Goal: Transaction & Acquisition: Book appointment/travel/reservation

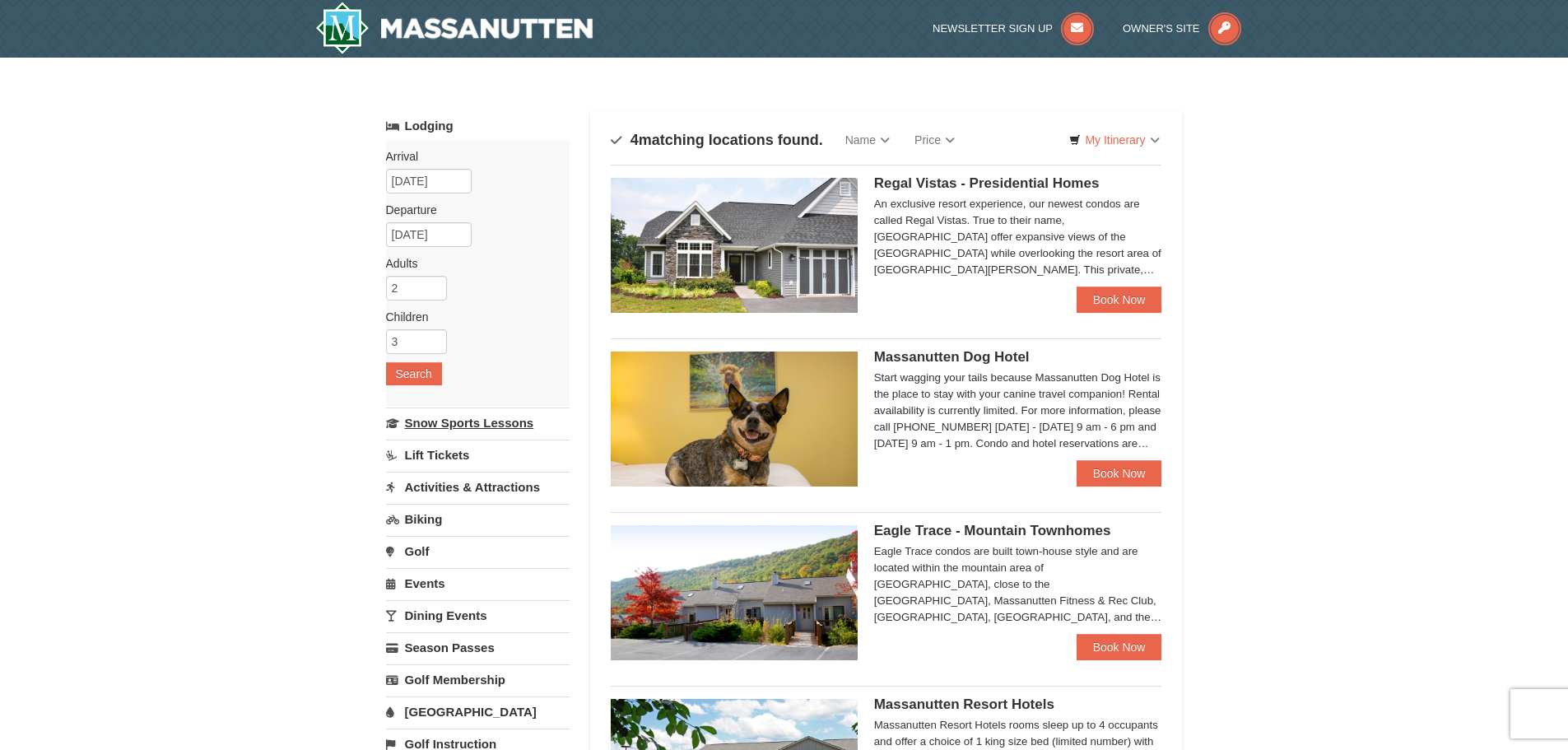
click at [464, 418] on link "Snow Sports Lessons" at bounding box center [477, 422] width 184 height 31
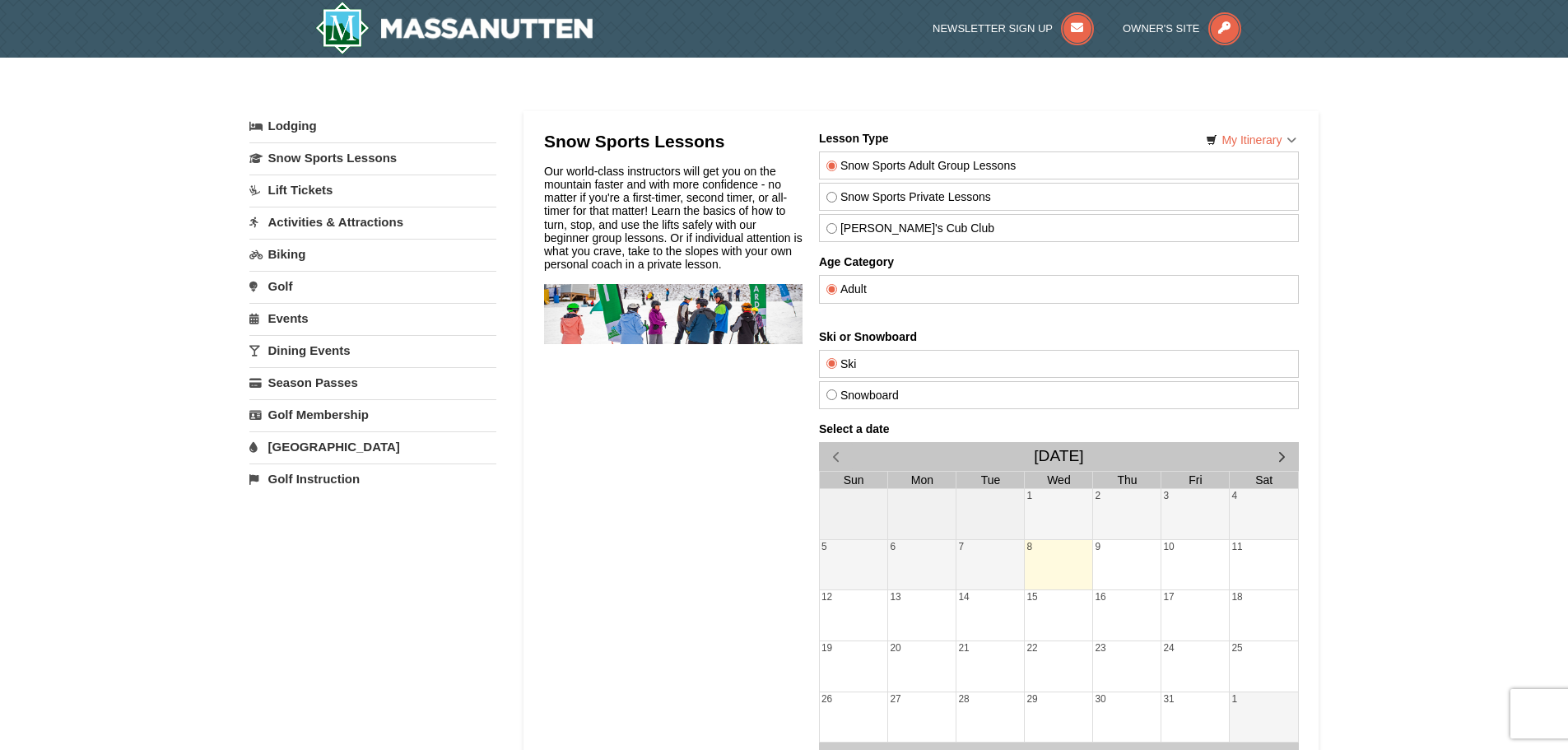
click at [304, 186] on link "Lift Tickets" at bounding box center [373, 190] width 247 height 31
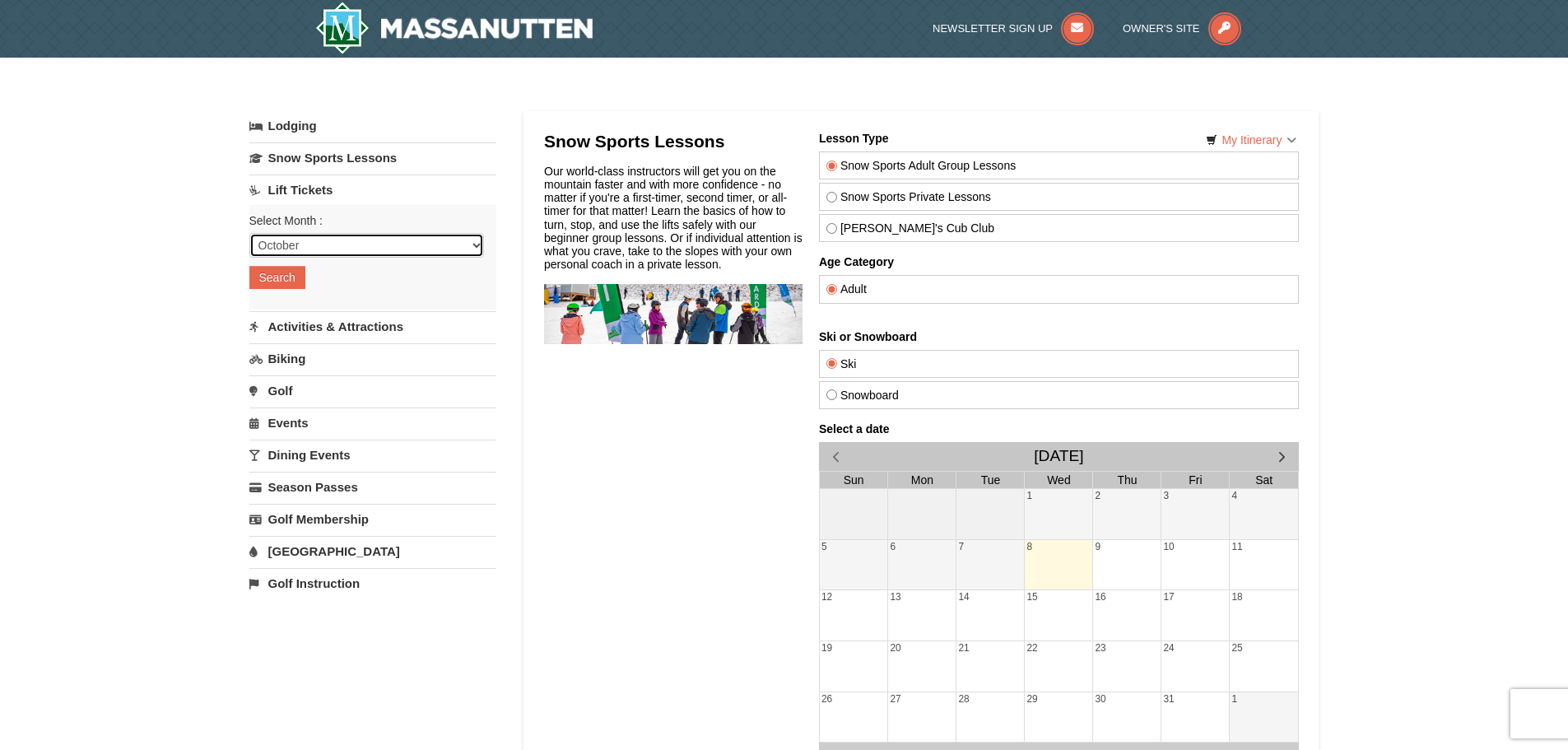
click at [351, 247] on select "October November December January February March April May June July August Sep…" at bounding box center [367, 245] width 234 height 25
select select "12"
click at [250, 233] on select "October November December January February March April May June July August Sep…" at bounding box center [367, 245] width 234 height 25
click at [284, 278] on button "Search" at bounding box center [277, 277] width 56 height 23
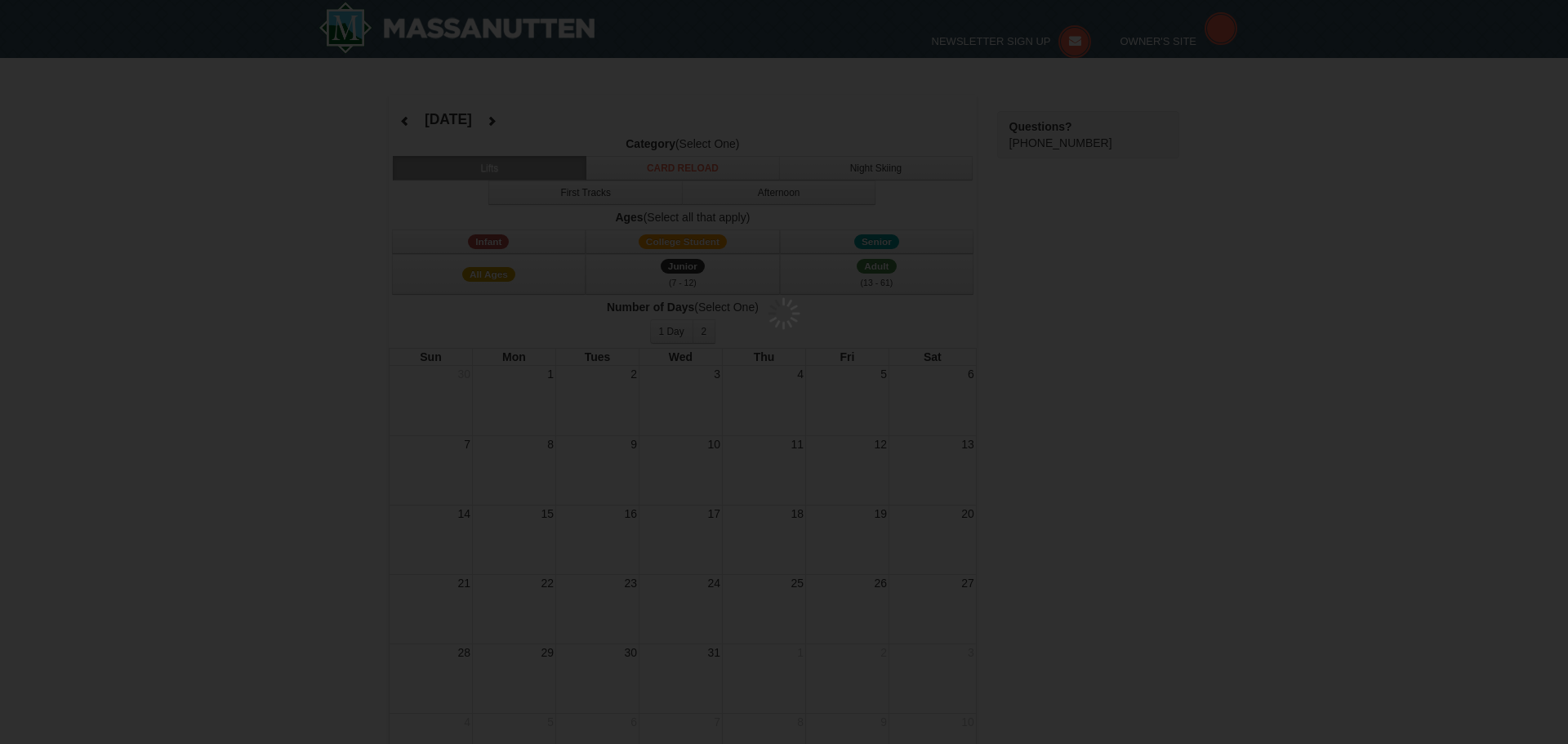
select select "12"
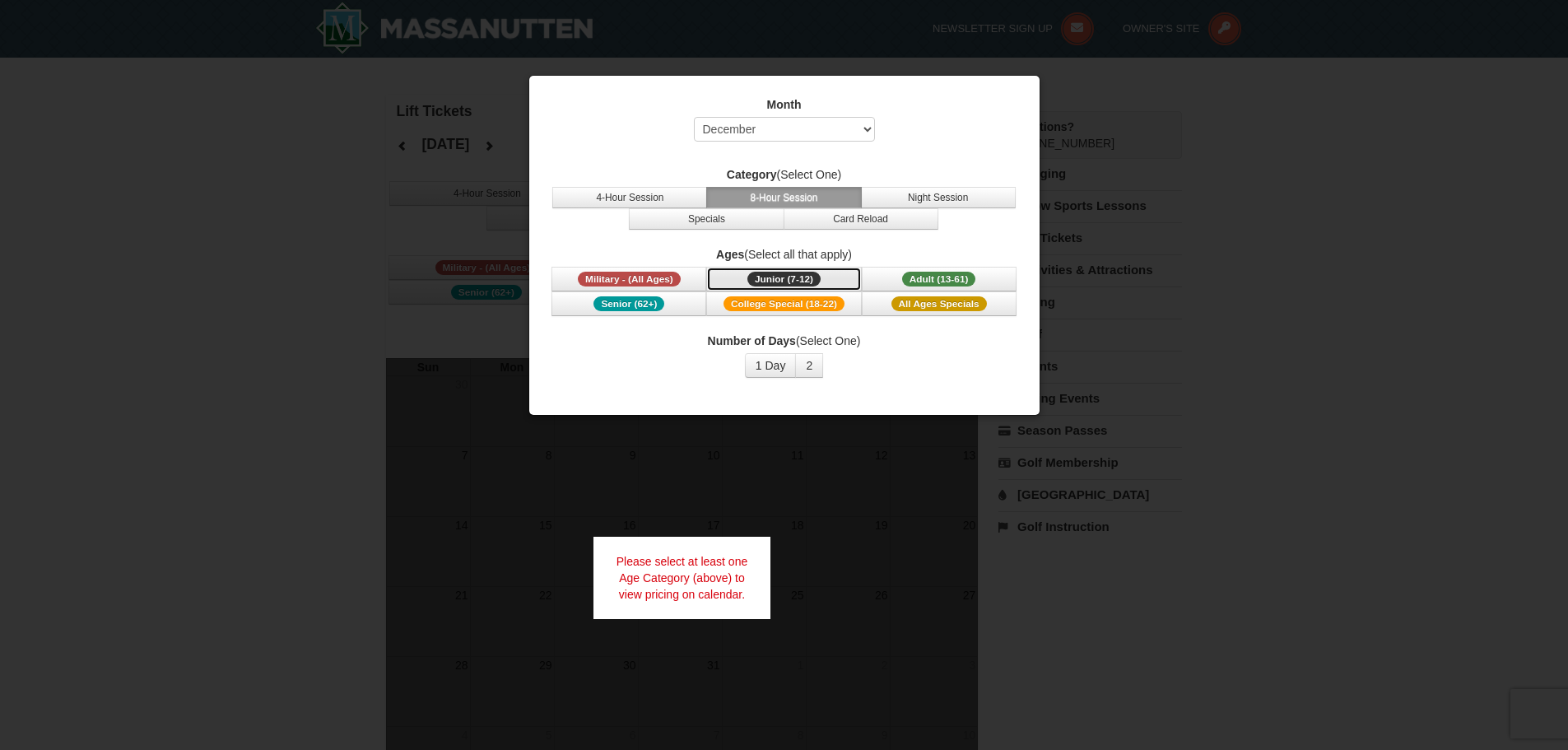
click at [787, 275] on span "Junior (7-12)" at bounding box center [784, 279] width 74 height 15
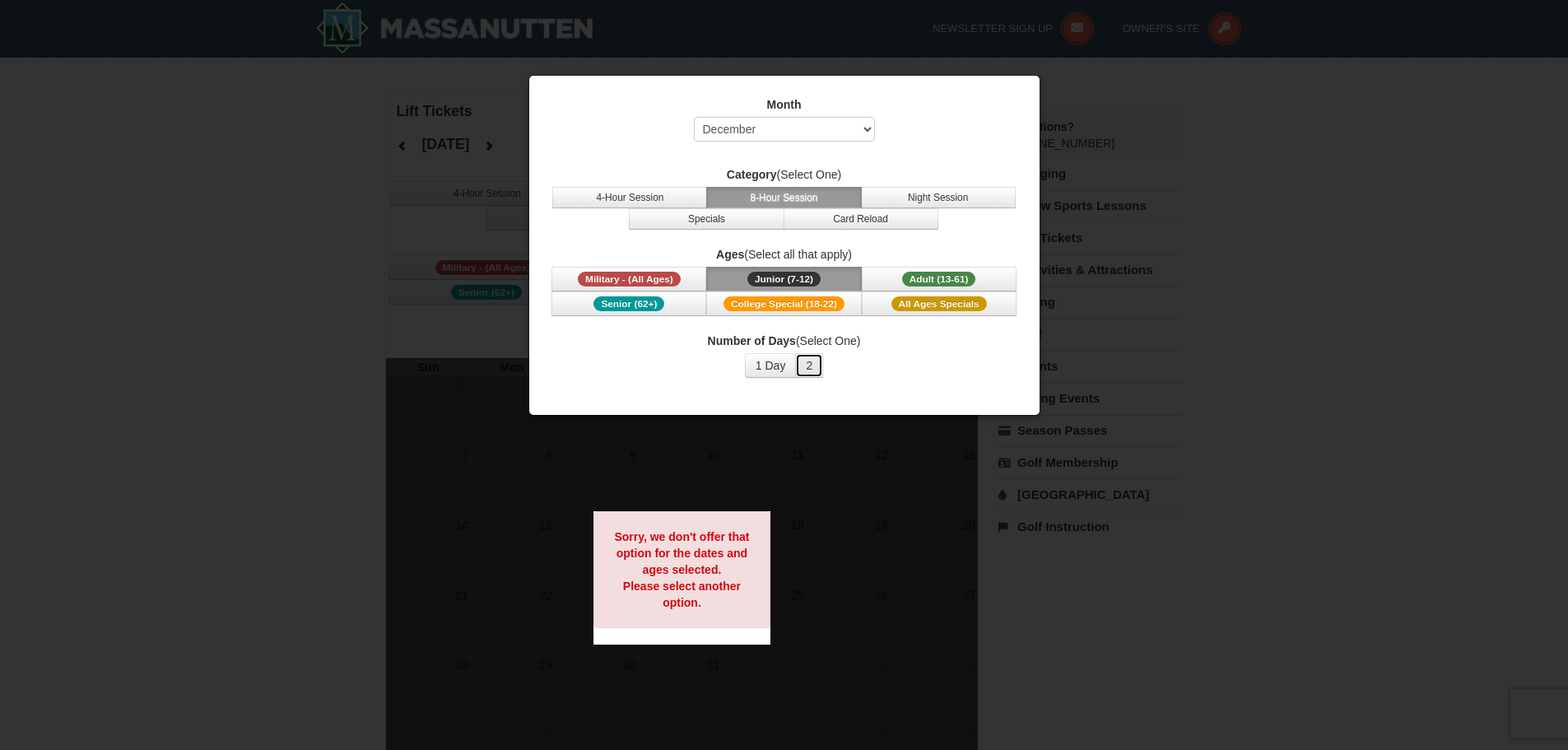
click at [808, 360] on button "2" at bounding box center [809, 365] width 28 height 25
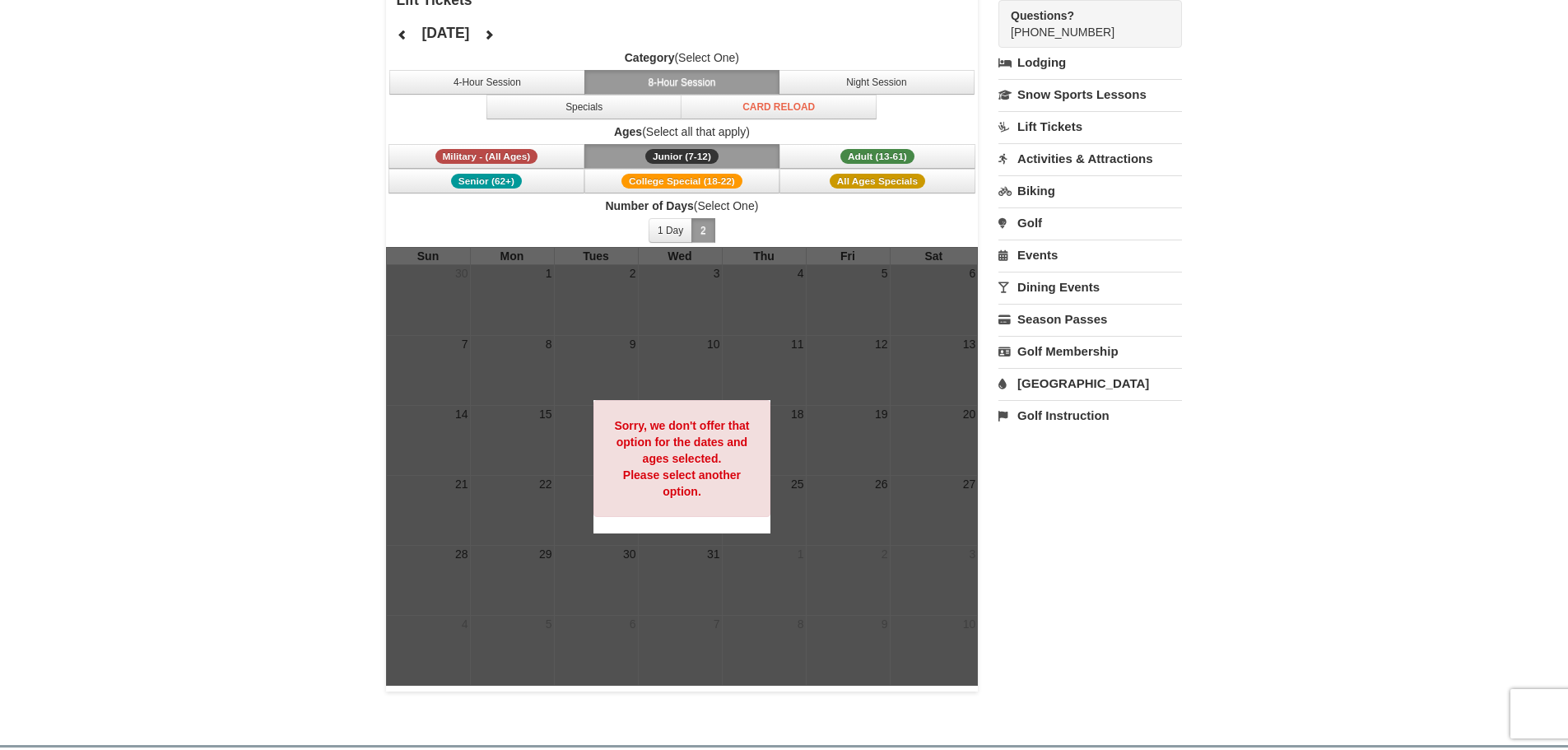
scroll to position [82, 0]
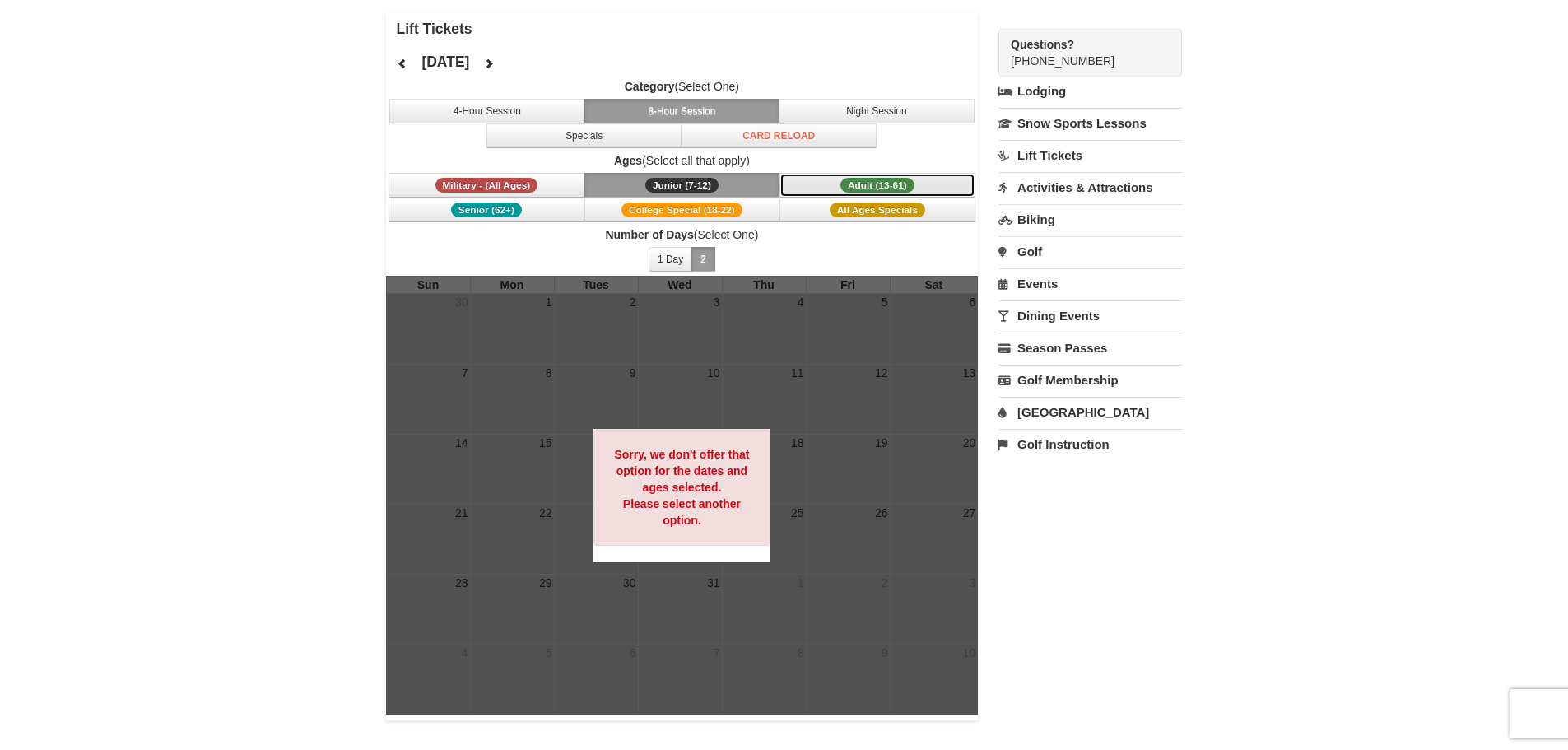
click at [882, 177] on button "Adult (13-61) (13 - 61)" at bounding box center [876, 185] width 196 height 25
click at [533, 104] on button "4-Hour Session" at bounding box center [486, 110] width 196 height 25
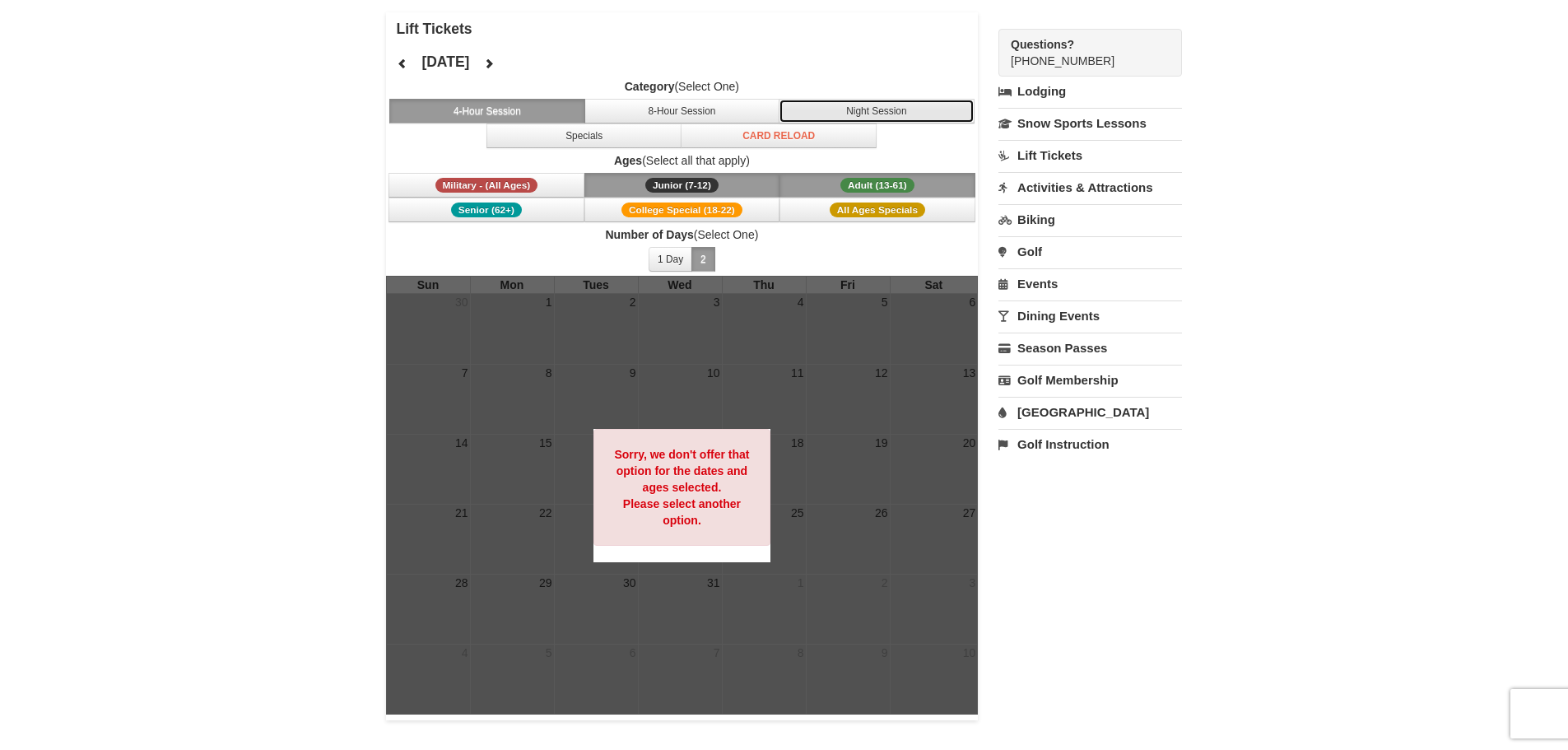
click at [866, 112] on button "Night Session" at bounding box center [875, 110] width 196 height 25
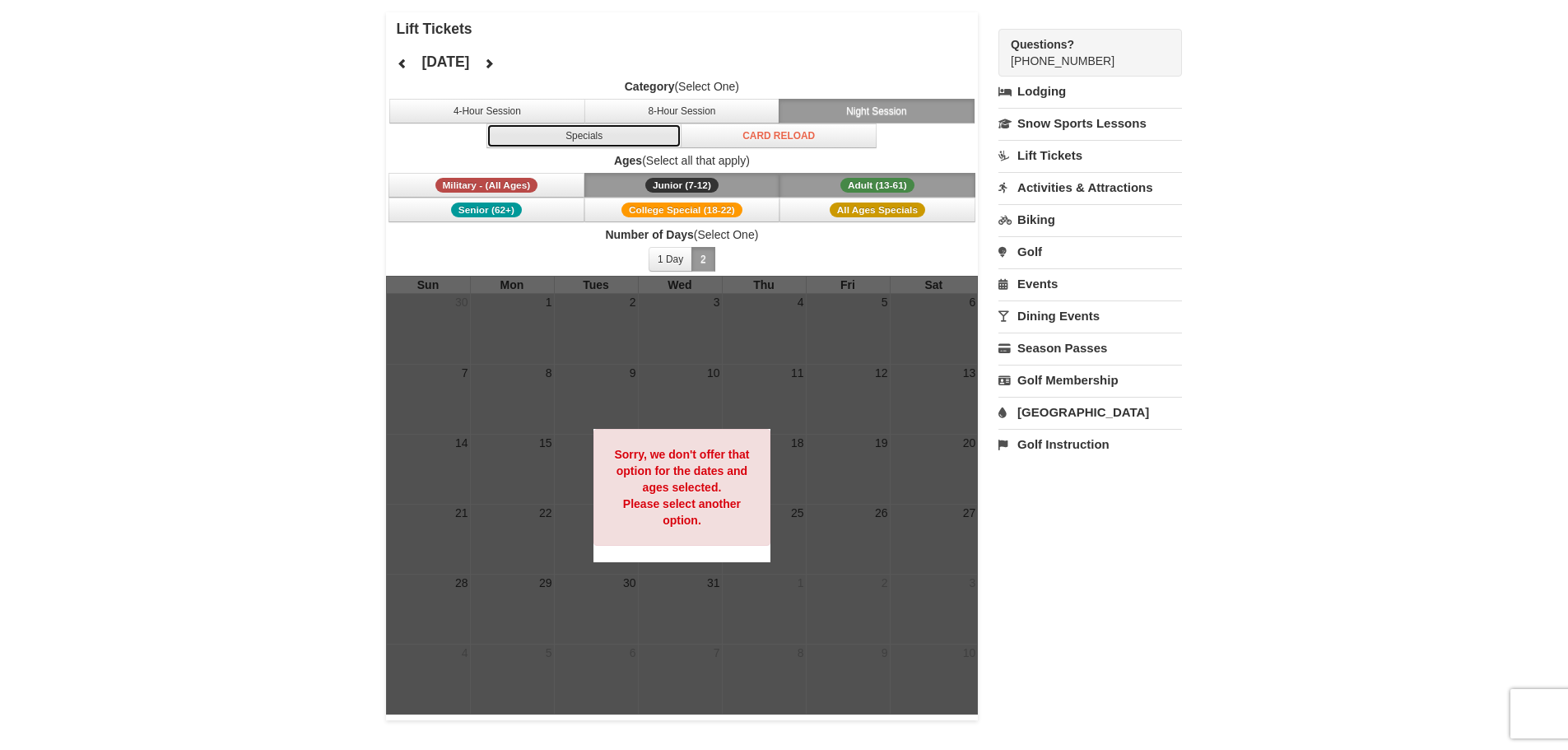
click at [542, 139] on button "Specials" at bounding box center [584, 135] width 196 height 25
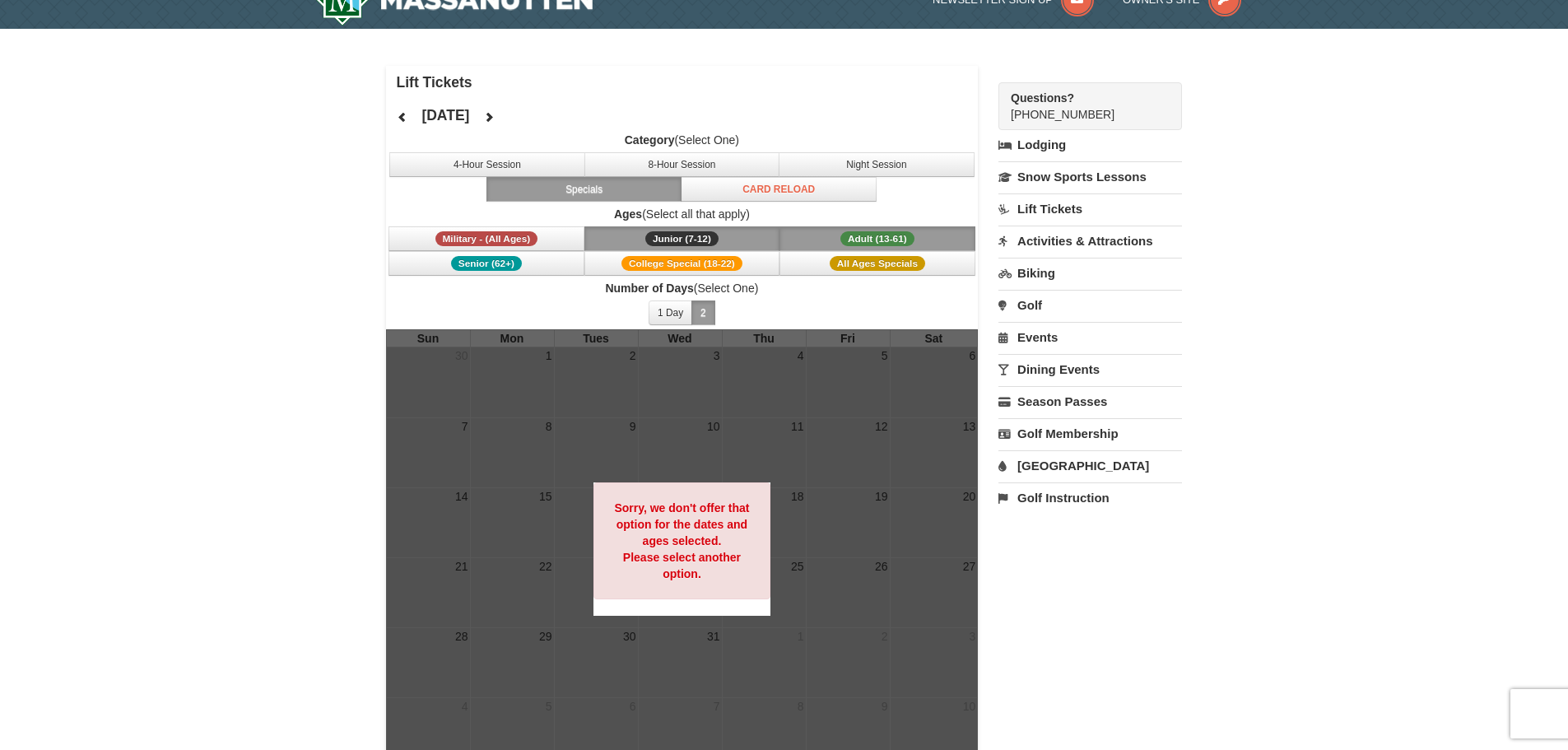
scroll to position [0, 0]
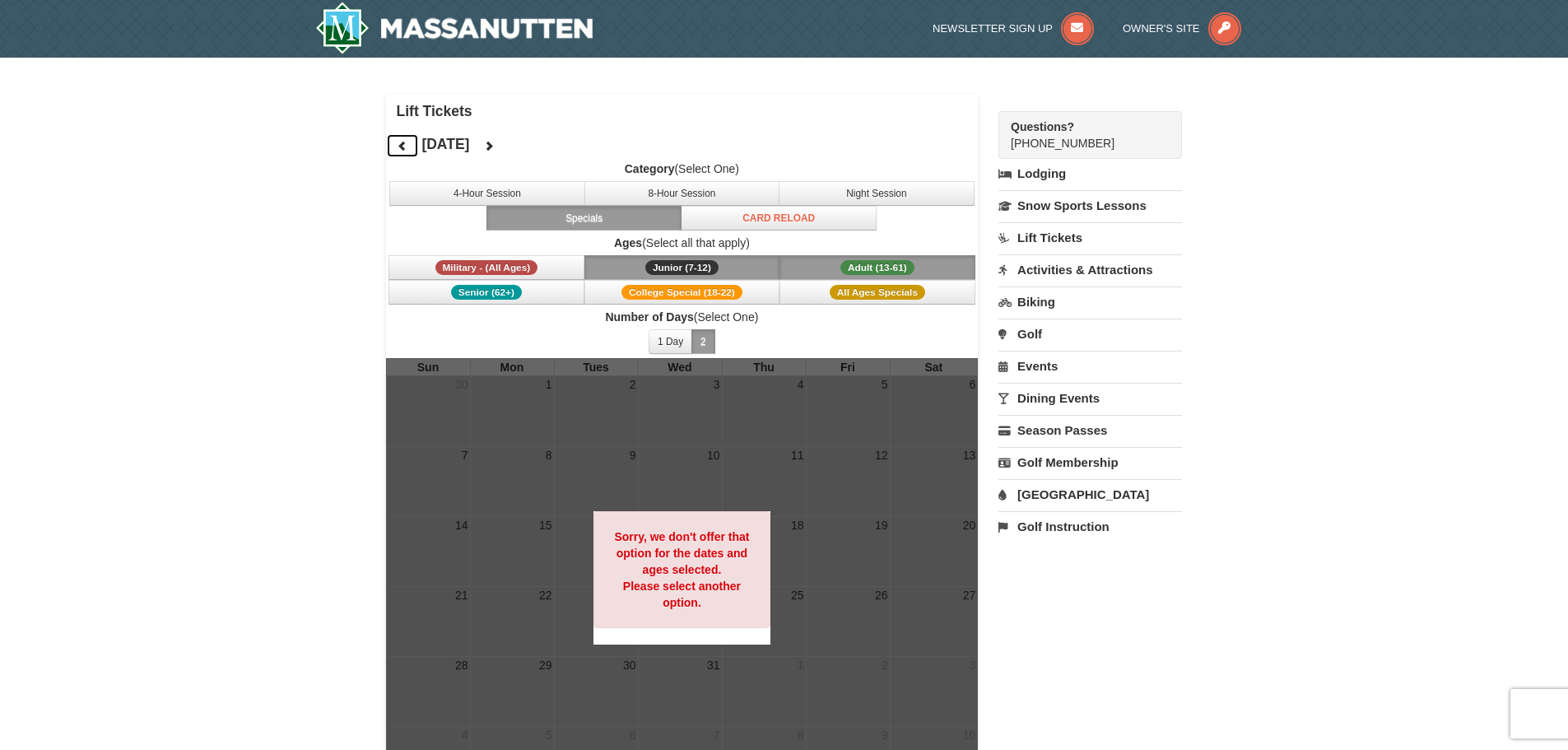
click at [404, 140] on icon at bounding box center [402, 145] width 11 height 11
click at [494, 143] on icon at bounding box center [488, 145] width 11 height 11
click at [1085, 271] on link "Activities & Attractions" at bounding box center [1089, 269] width 184 height 31
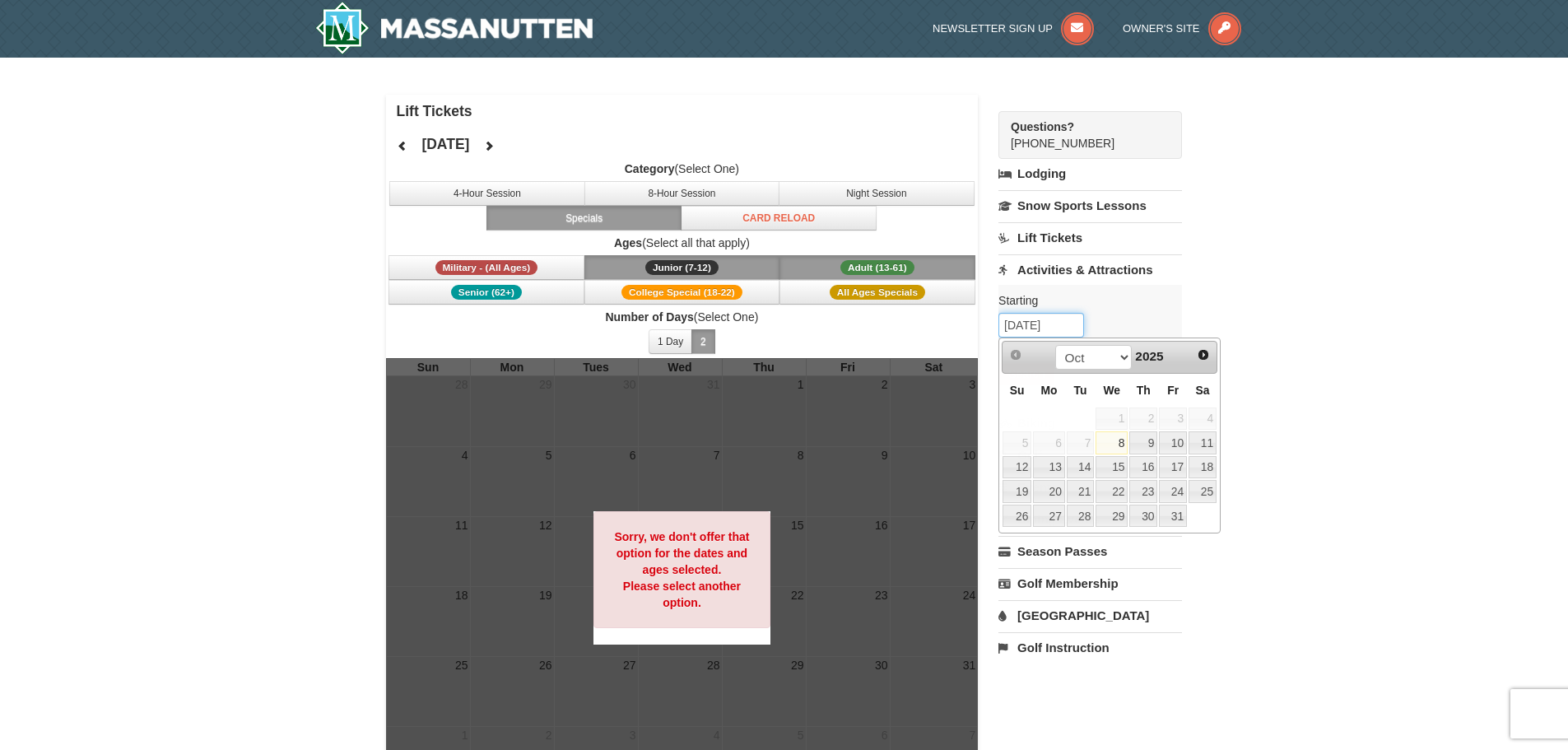
click at [1070, 325] on input "10/08/2025" at bounding box center [1040, 325] width 85 height 25
click at [1119, 359] on select "Oct Nov Dec" at bounding box center [1093, 357] width 77 height 25
click at [1175, 486] on link "26" at bounding box center [1172, 491] width 28 height 23
type input "[DATE]"
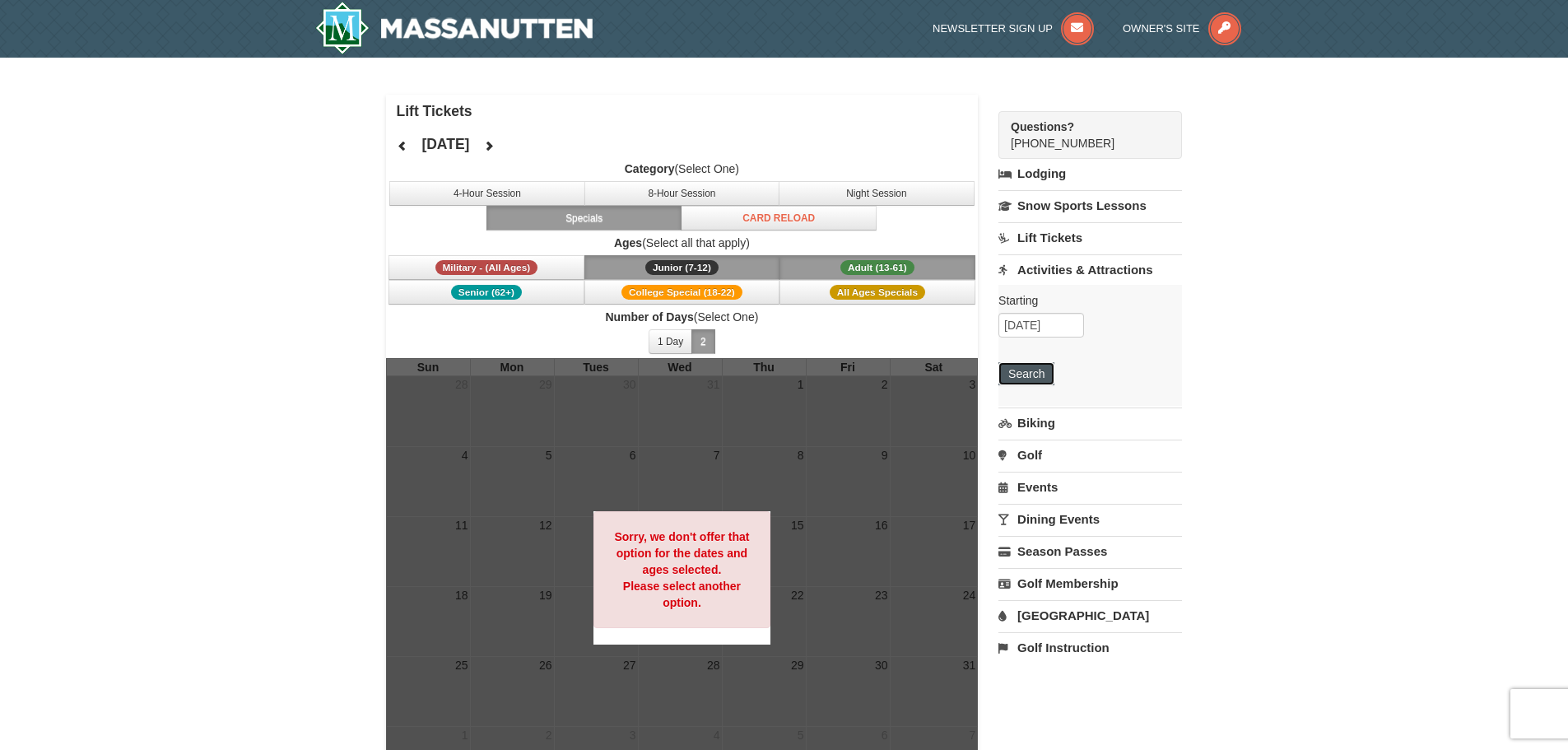
click at [1038, 372] on button "Search" at bounding box center [1025, 373] width 56 height 23
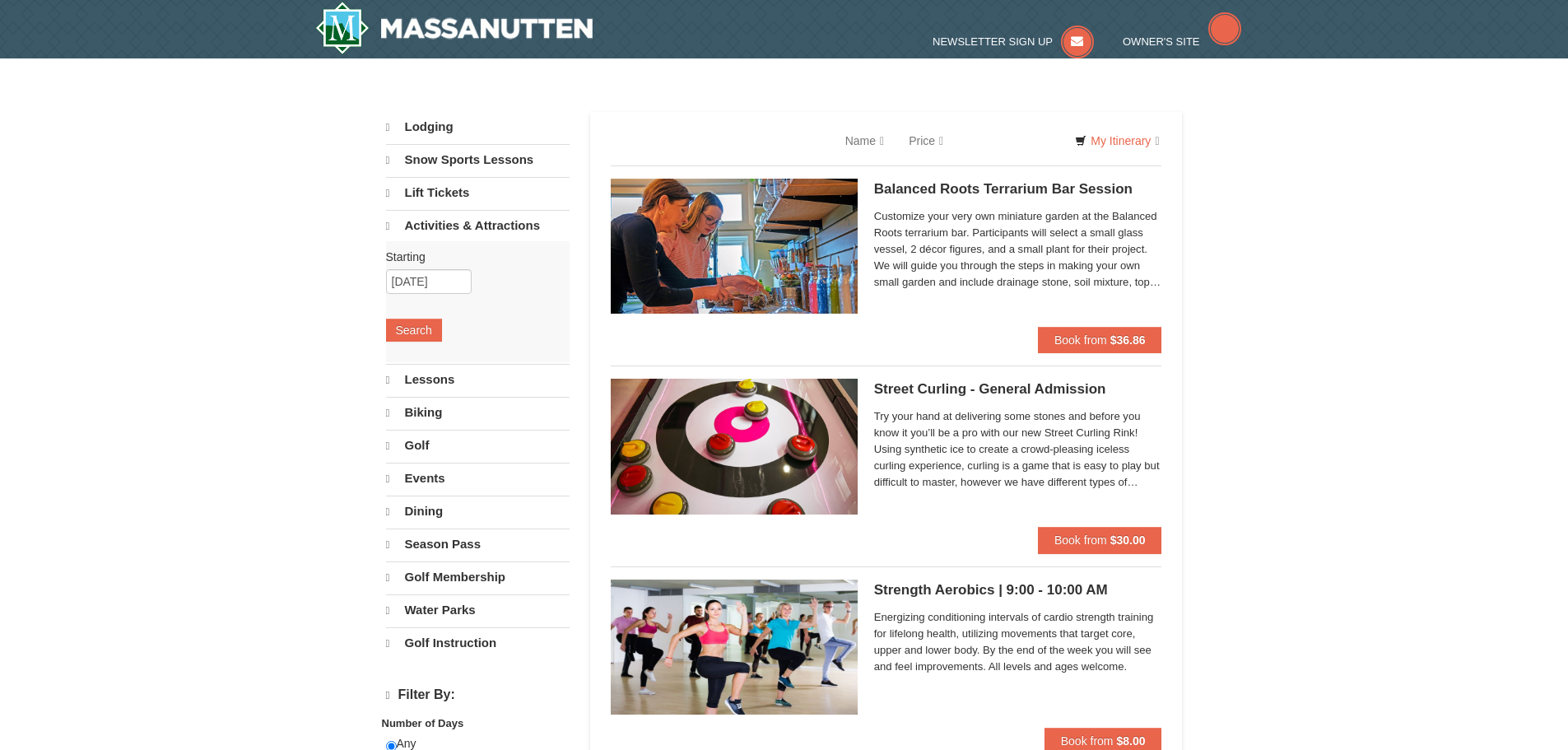
select select "10"
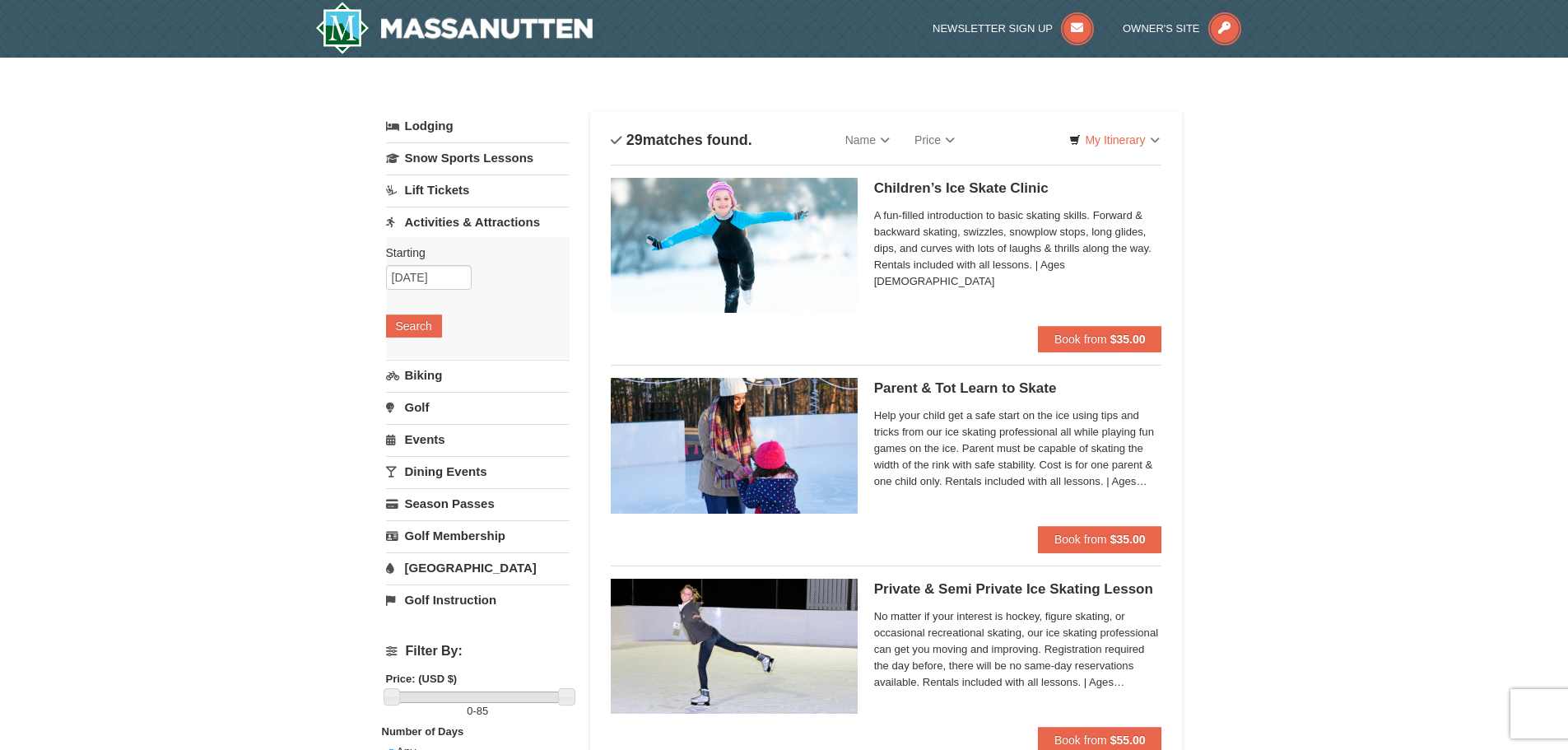
click at [433, 382] on link "Biking" at bounding box center [477, 375] width 184 height 31
click at [425, 355] on button "Search" at bounding box center [413, 357] width 56 height 23
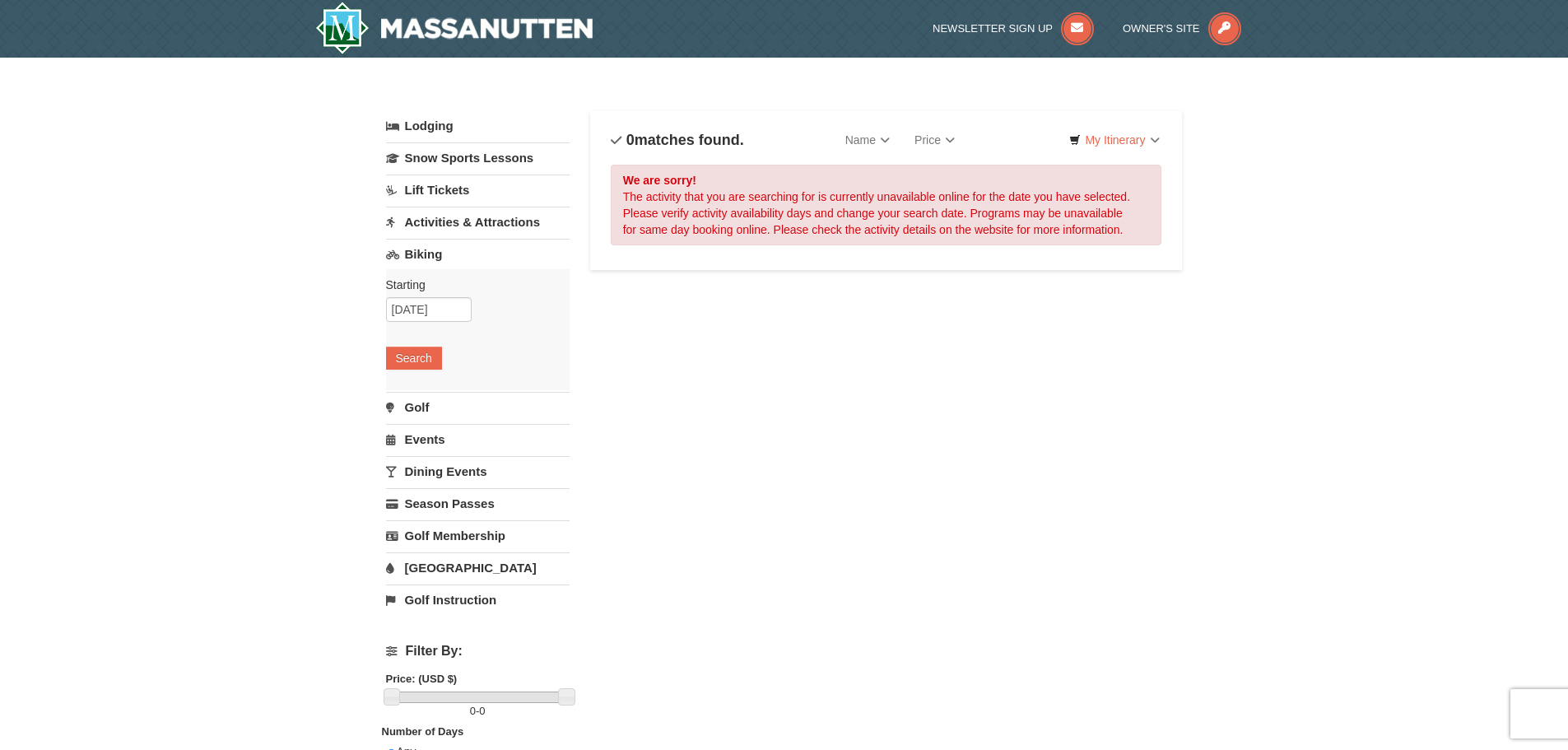
click at [416, 404] on link "Golf" at bounding box center [477, 407] width 184 height 31
click at [416, 390] on button "Search" at bounding box center [413, 390] width 56 height 23
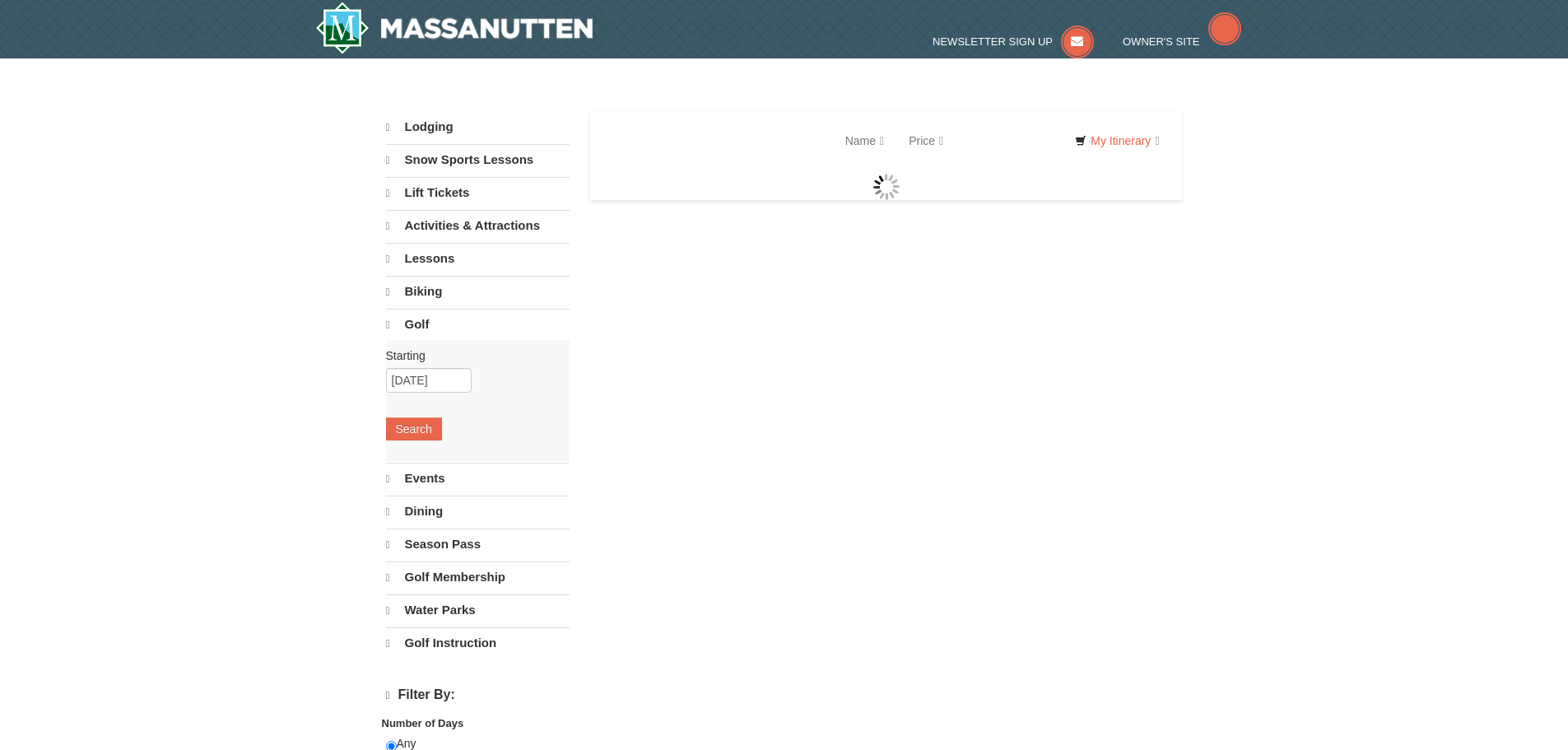
select select "10"
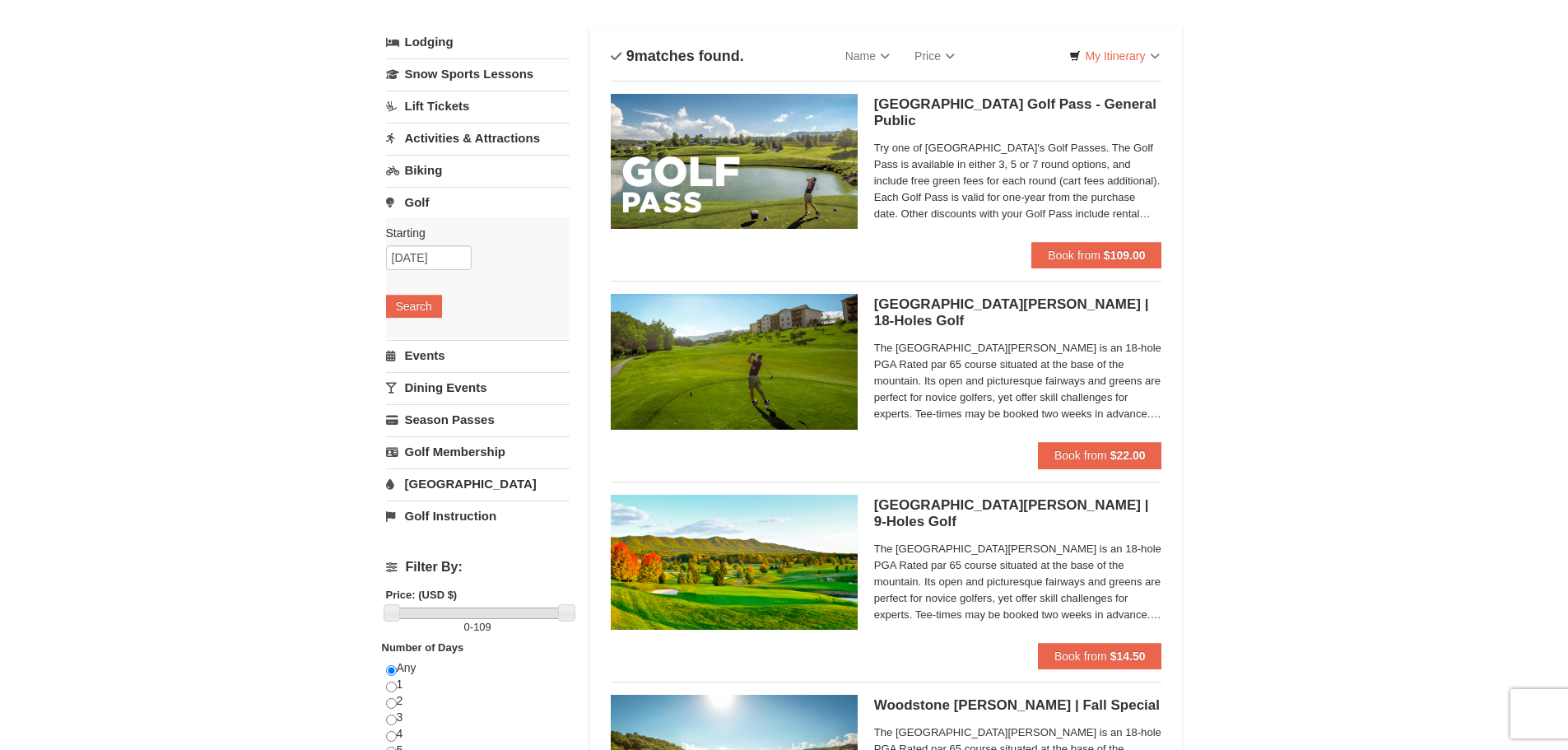
scroll to position [82, 0]
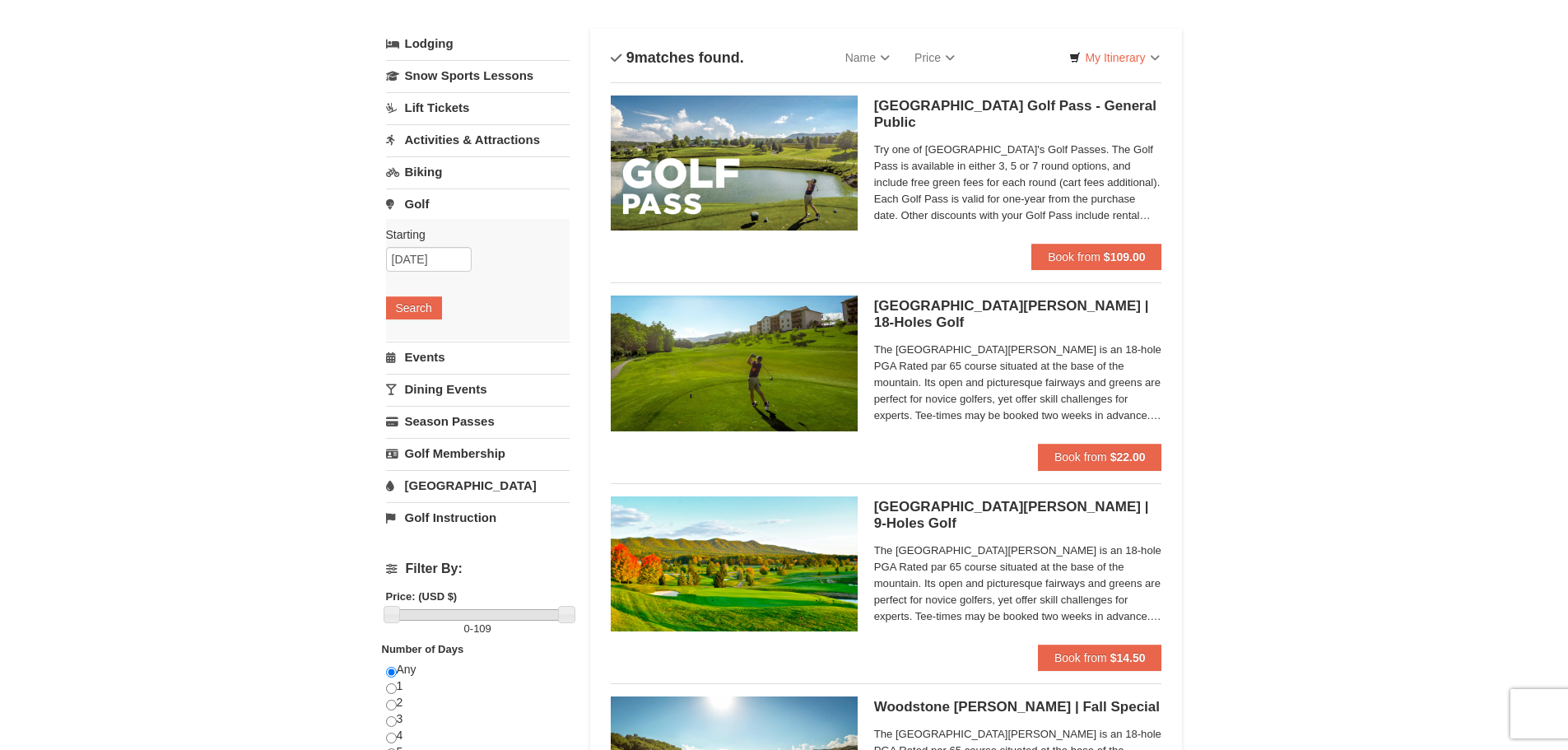
click at [432, 359] on link "Events" at bounding box center [477, 357] width 184 height 31
click at [430, 336] on button "Search" at bounding box center [413, 340] width 56 height 23
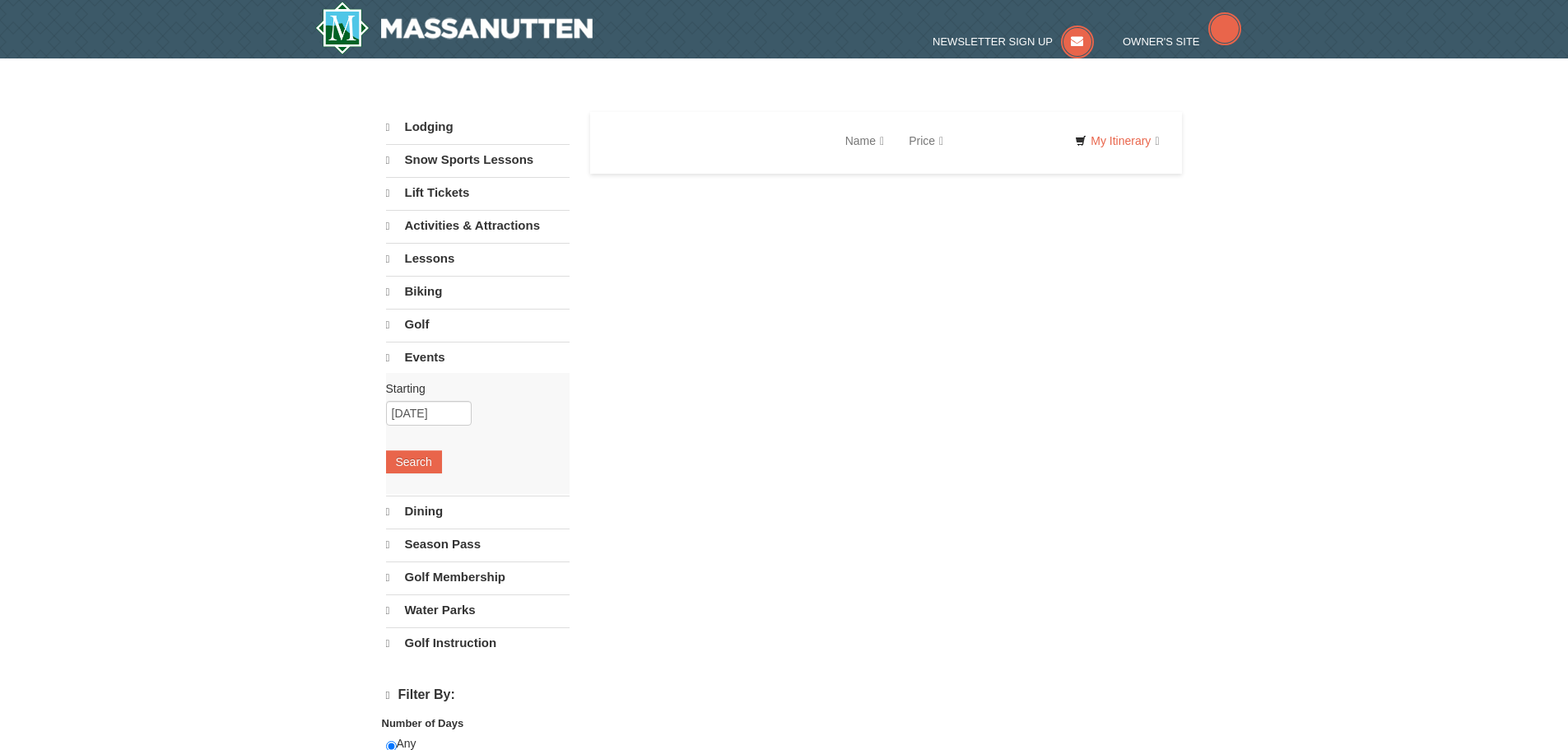
select select "10"
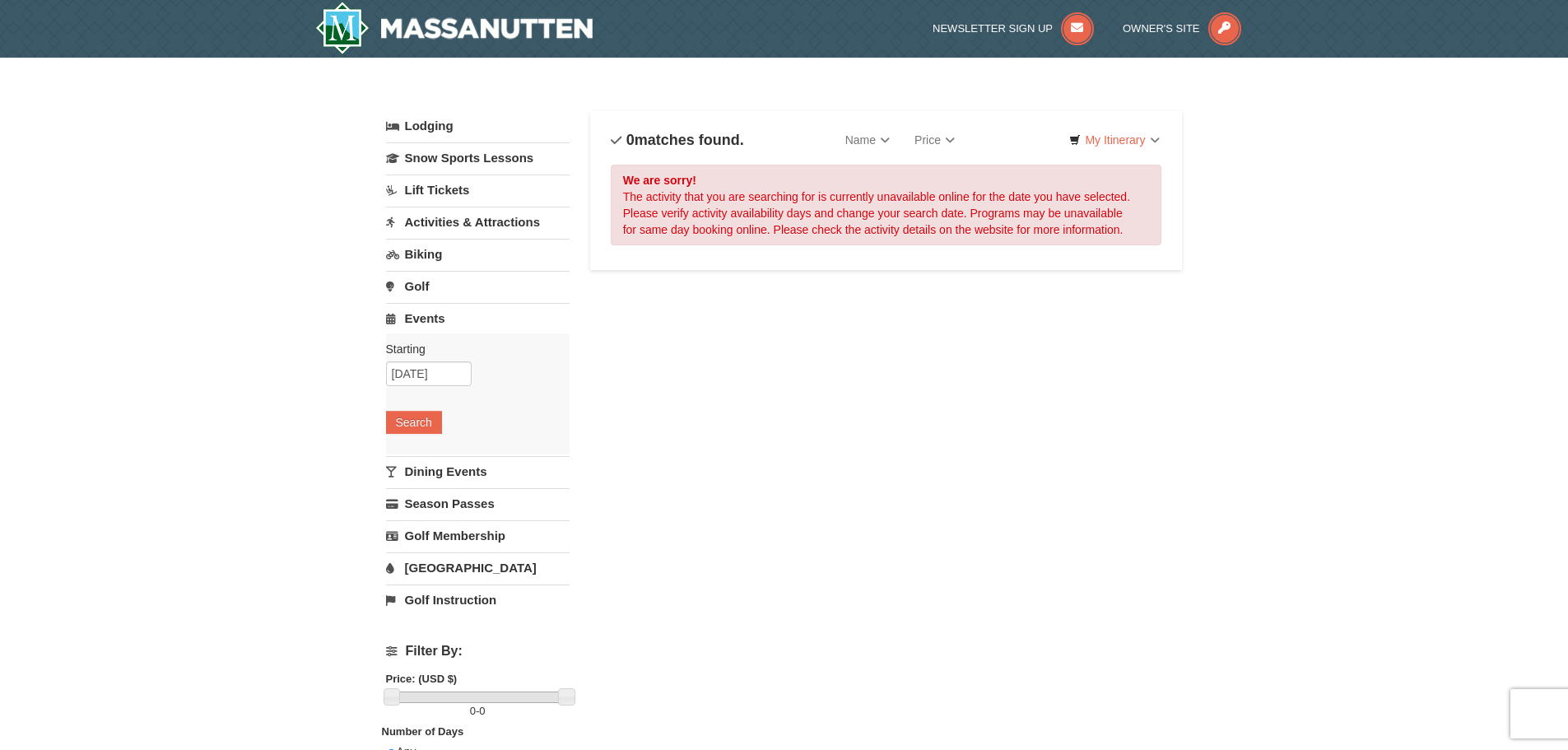
click at [455, 472] on link "Dining Events" at bounding box center [477, 471] width 184 height 31
click at [428, 456] on button "Search" at bounding box center [413, 454] width 56 height 23
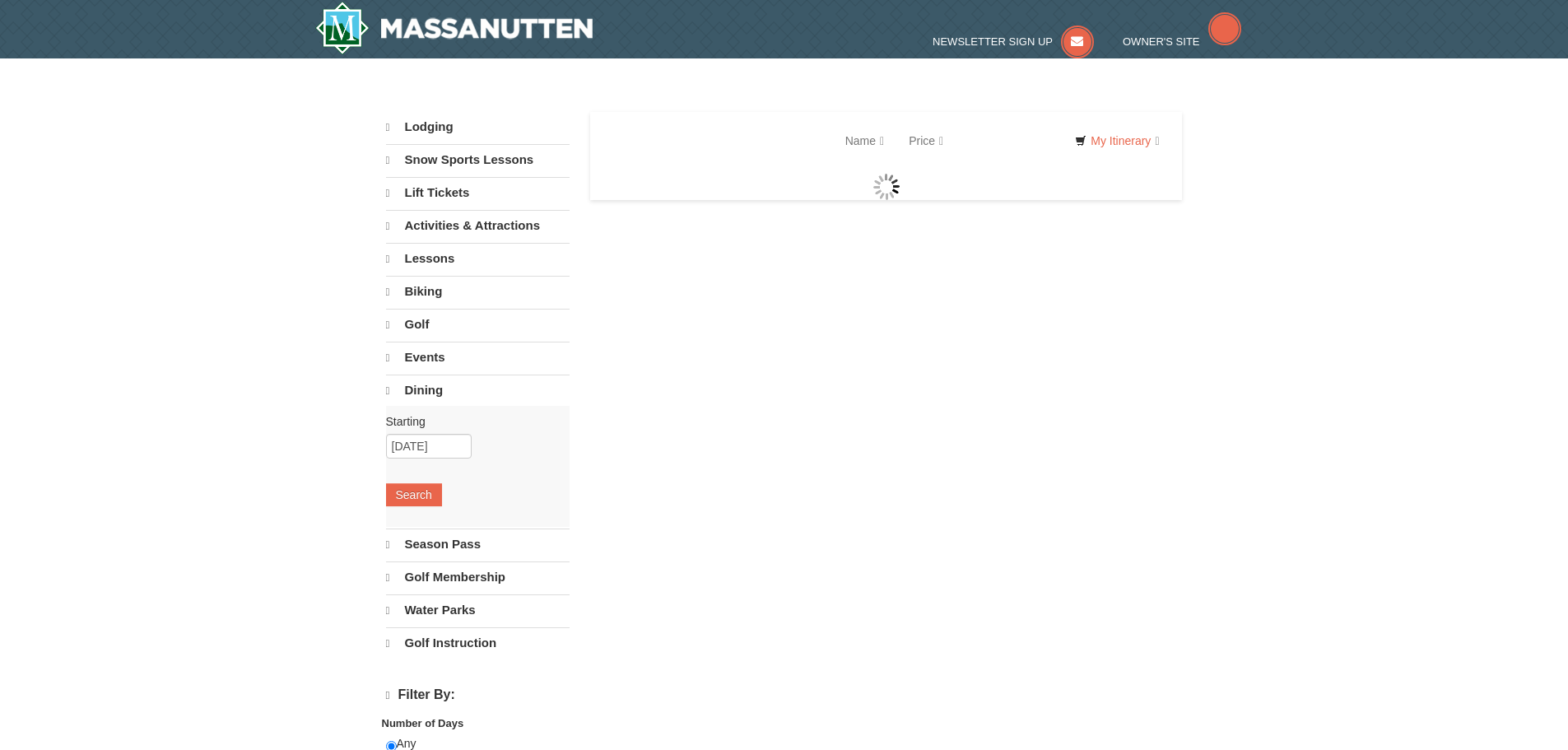
select select "10"
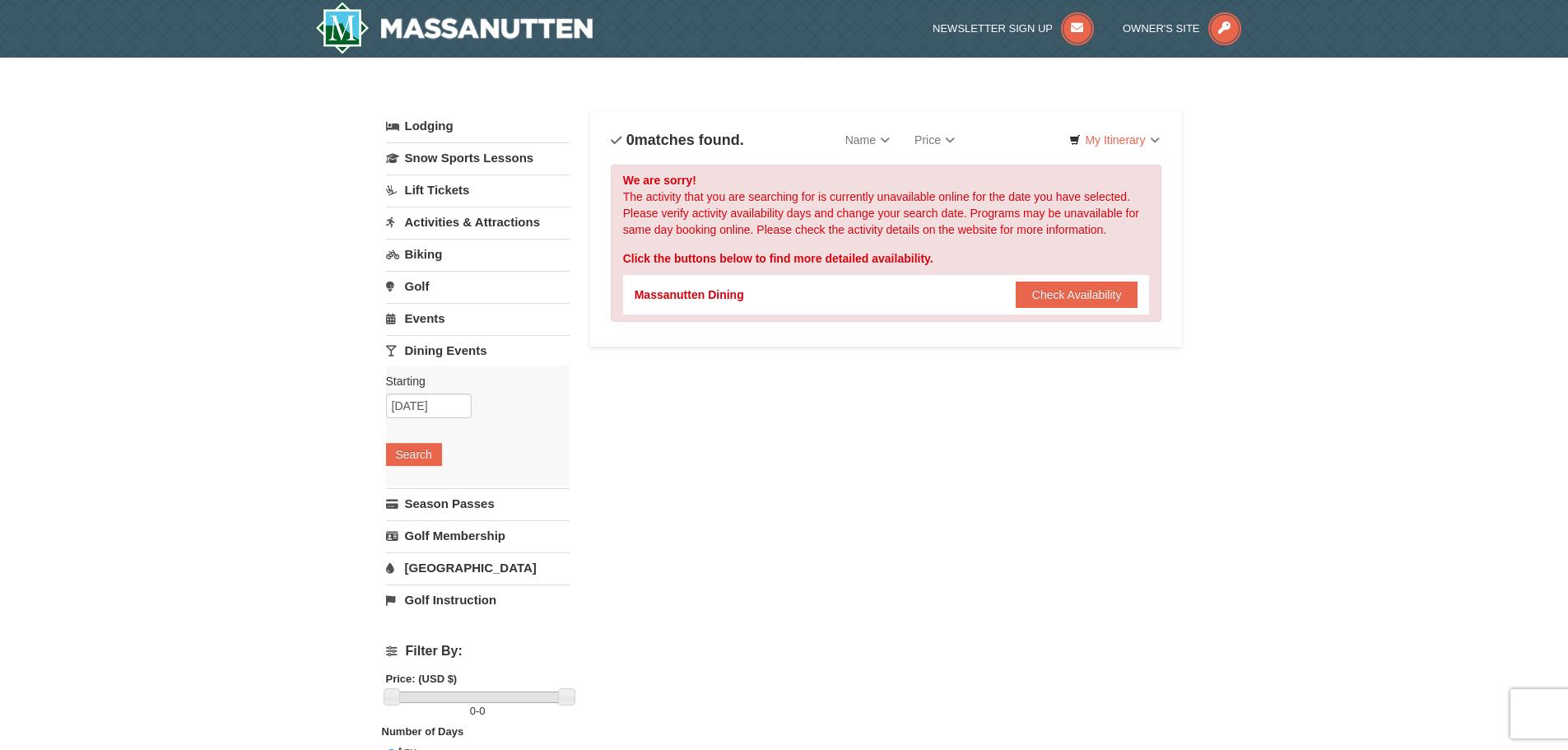
click at [456, 564] on link "[GEOGRAPHIC_DATA]" at bounding box center [477, 568] width 184 height 31
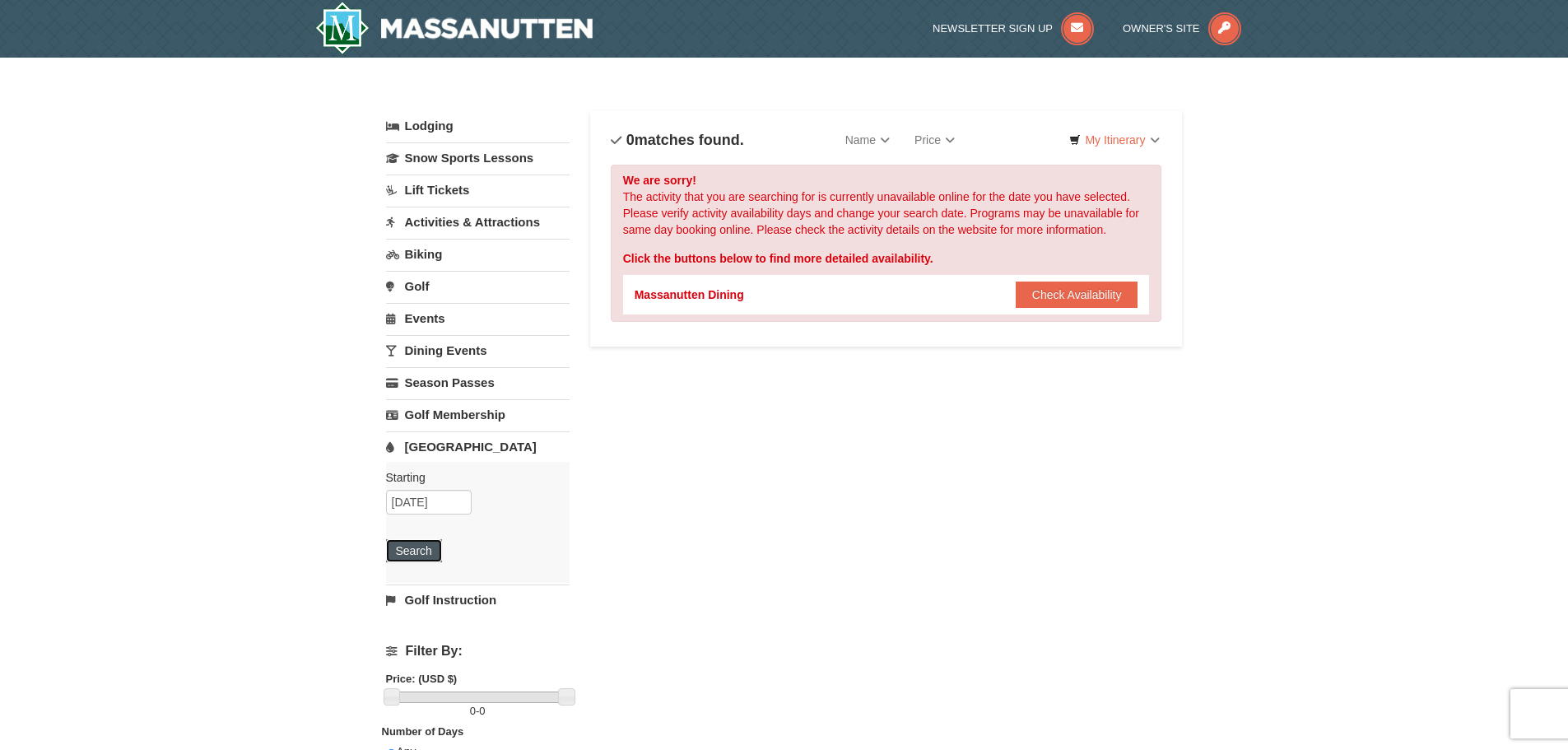
click at [432, 548] on button "Search" at bounding box center [413, 550] width 56 height 23
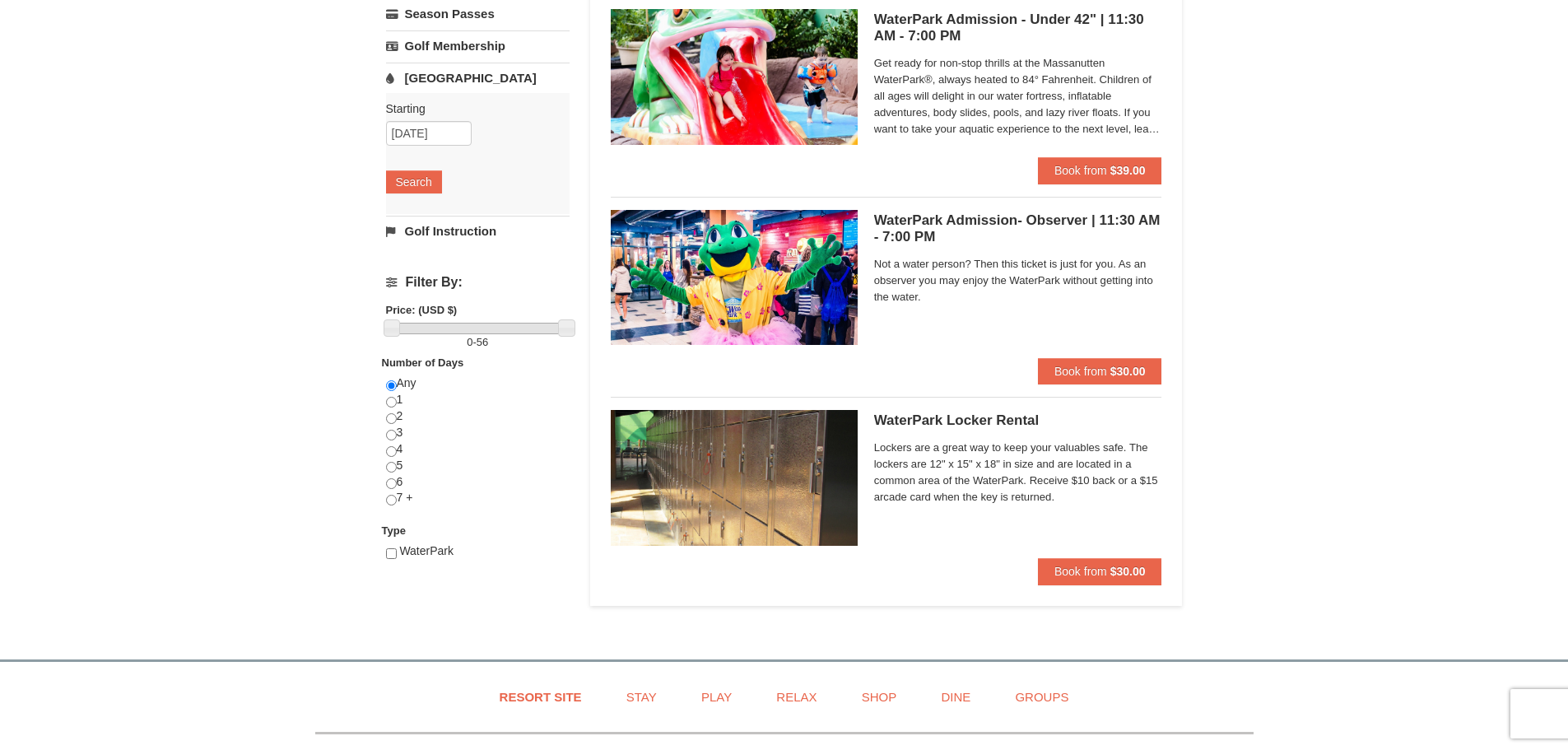
scroll to position [329, 0]
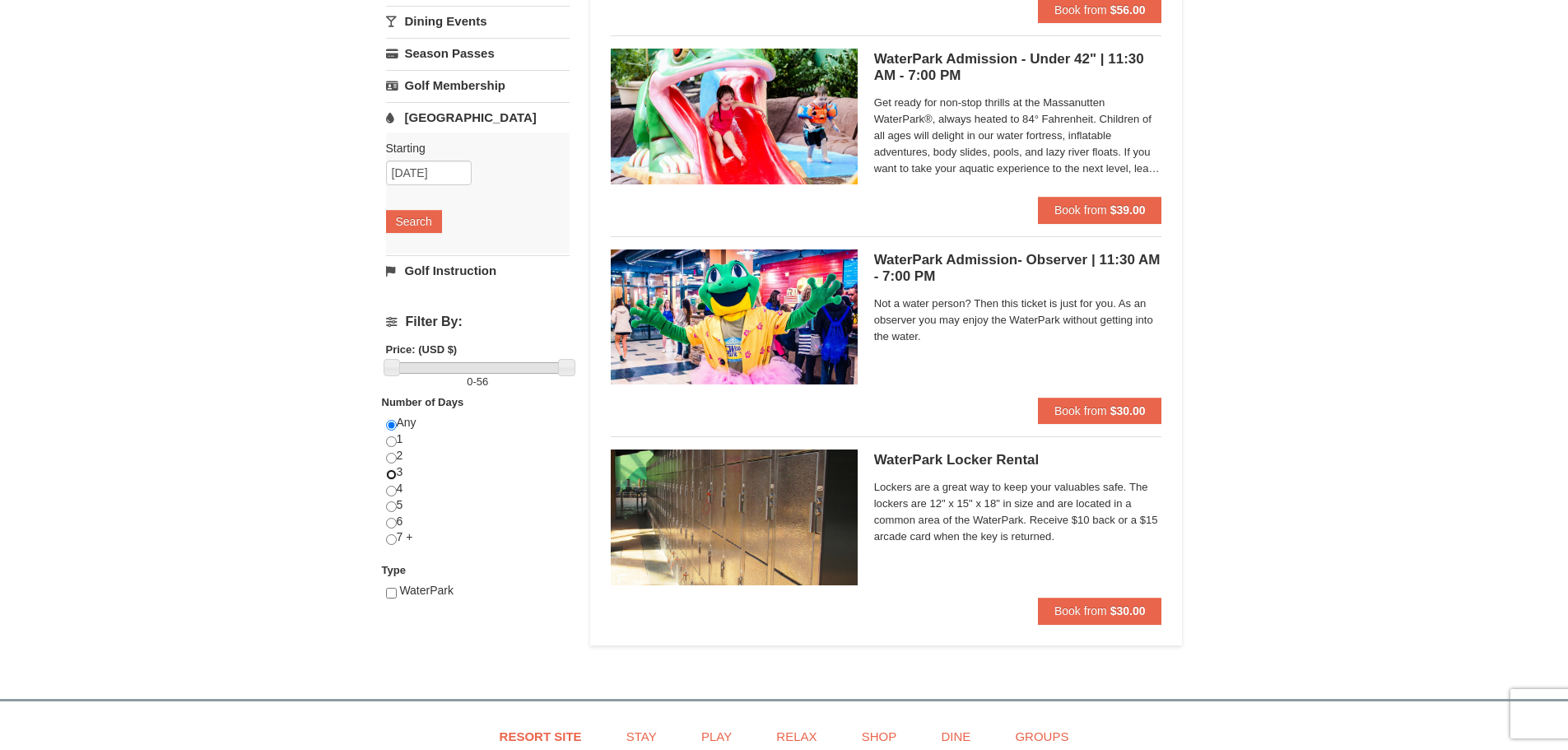
click at [390, 475] on input "radio" at bounding box center [391, 475] width 11 height 11
radio input "true"
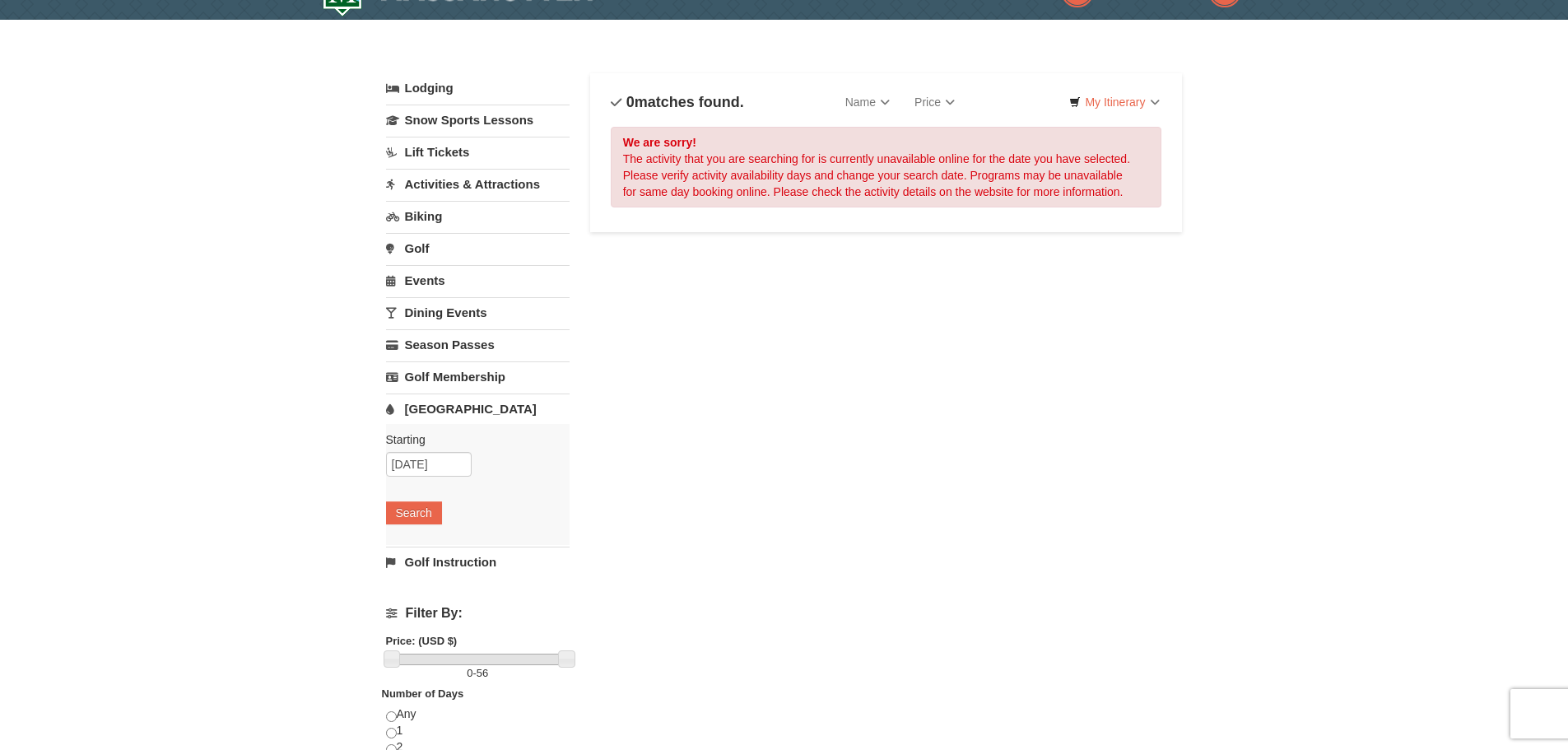
scroll to position [0, 0]
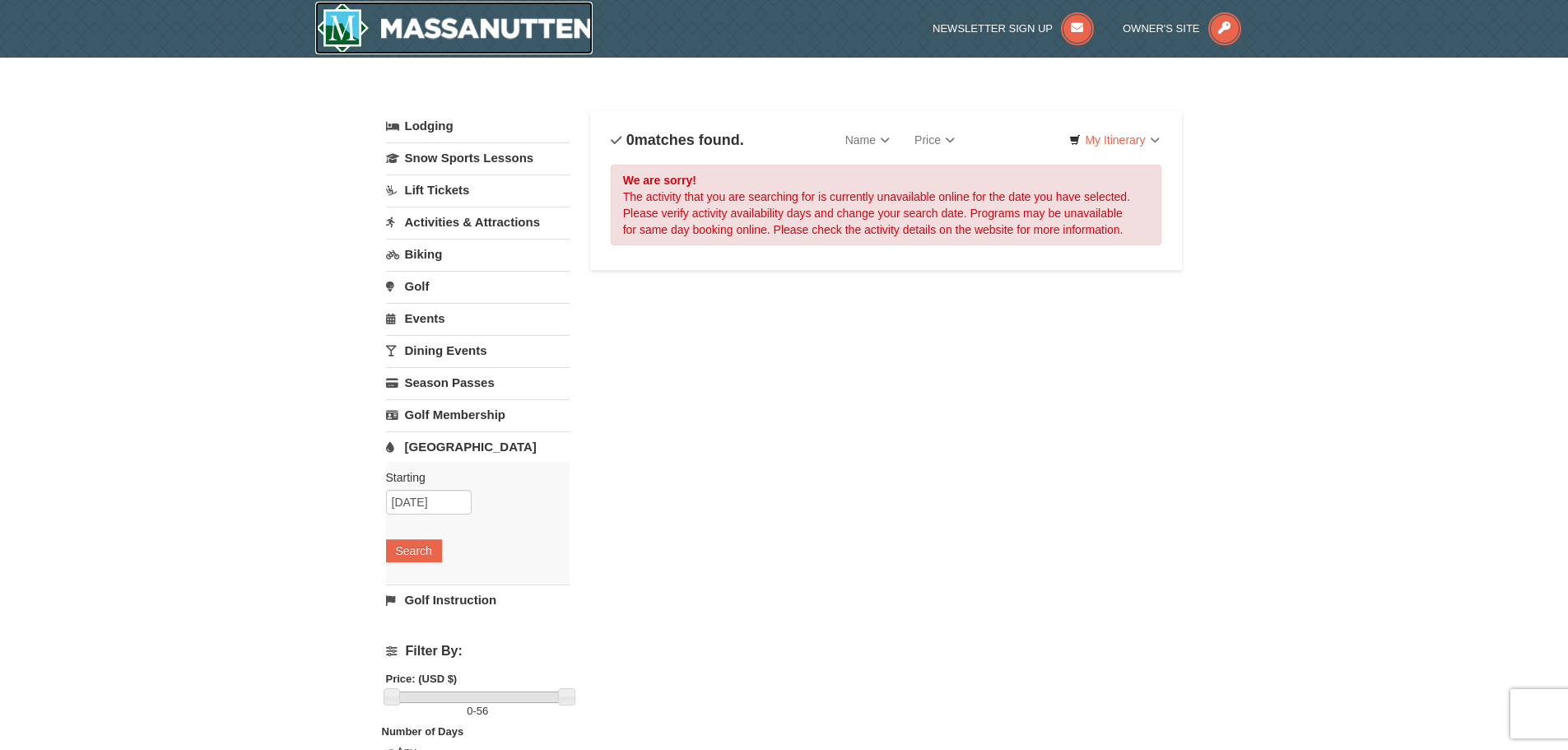
click at [458, 29] on img at bounding box center [454, 28] width 278 height 53
